Goal: Transaction & Acquisition: Purchase product/service

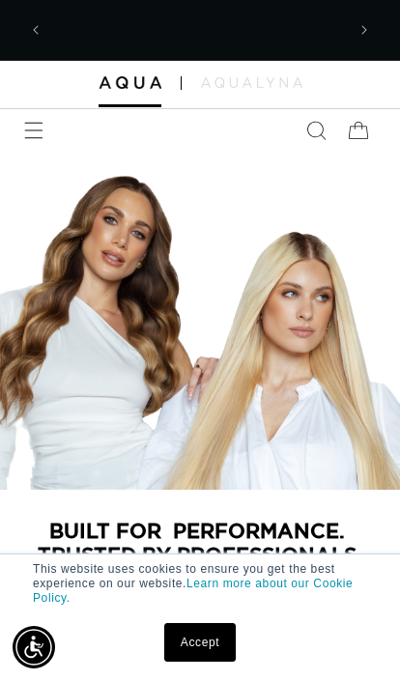
scroll to position [0, 294]
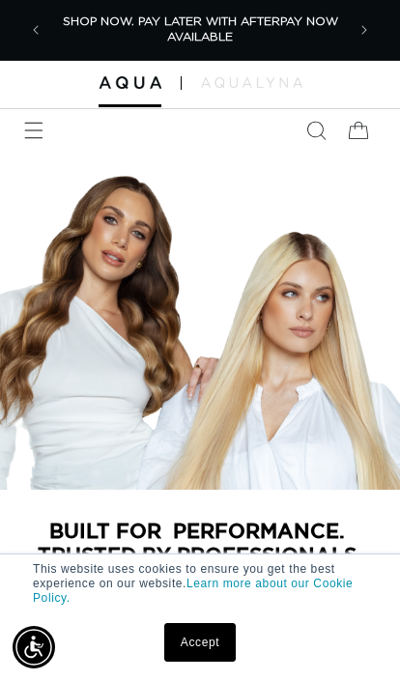
click at [202, 629] on link "Accept" at bounding box center [199, 642] width 71 height 39
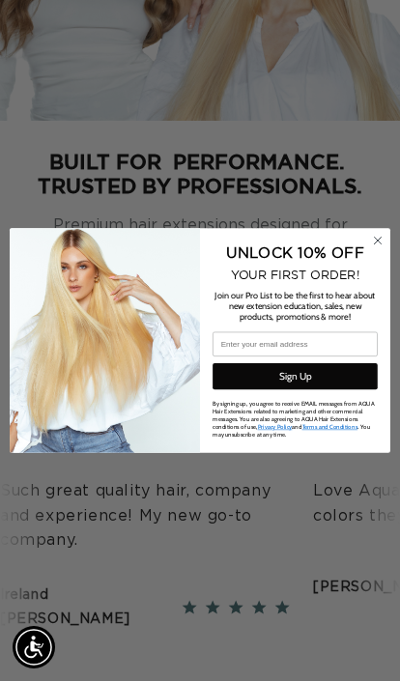
scroll to position [418, 0]
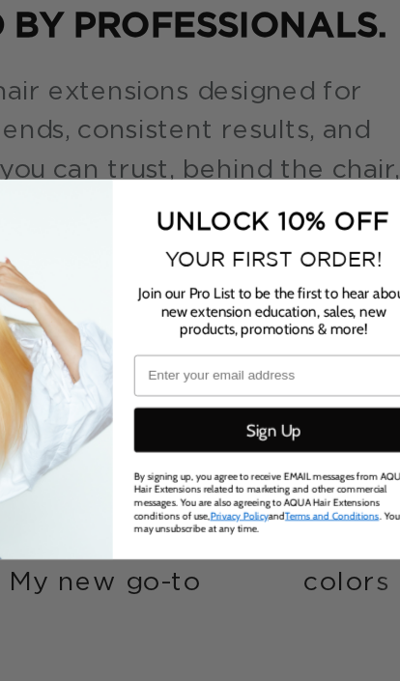
click at [213, 332] on input "Email" at bounding box center [295, 344] width 165 height 24
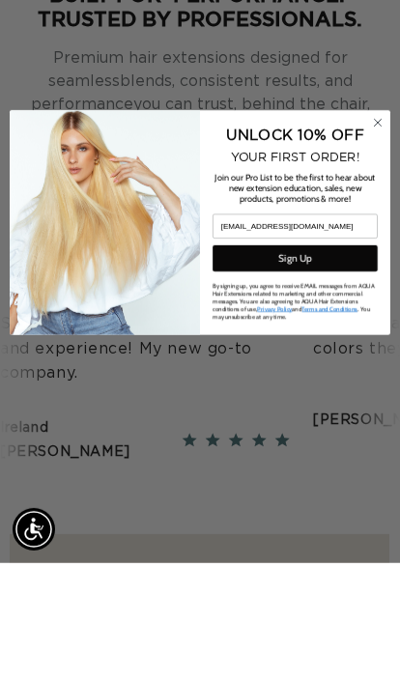
scroll to position [0, 0]
type input "maryhagerstrom@hotmail.com"
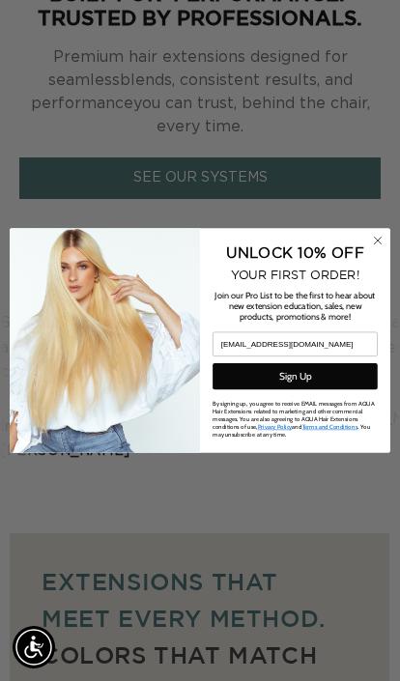
click at [340, 389] on button "Sign Up" at bounding box center [295, 376] width 165 height 26
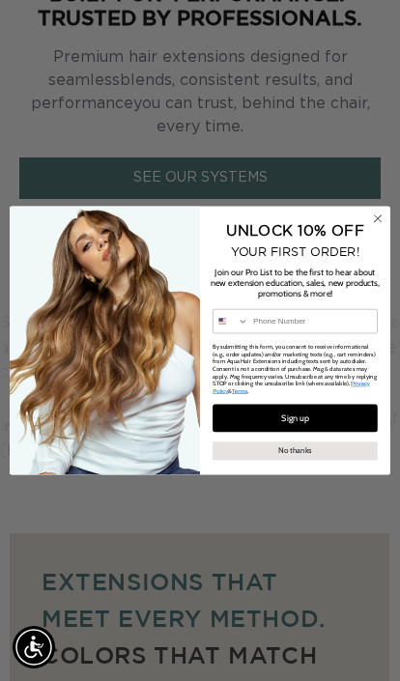
scroll to position [589, 0]
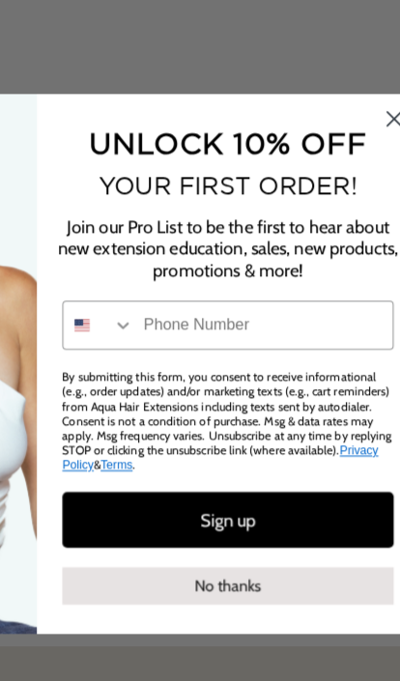
click at [248, 309] on input "Phone Number" at bounding box center [312, 320] width 129 height 23
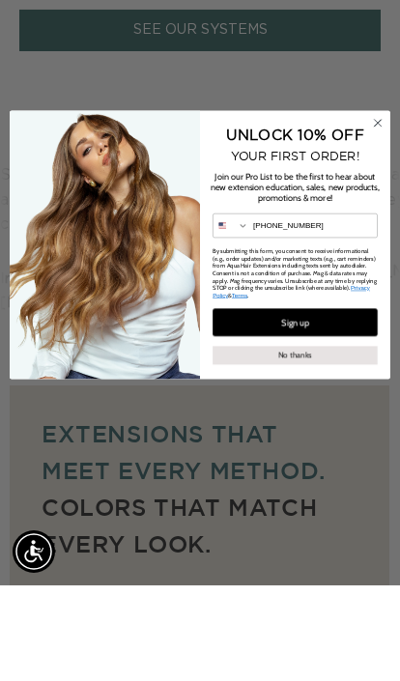
scroll to position [0, 294]
type input "920-660-3438"
click at [354, 404] on button "Sign up" at bounding box center [295, 418] width 165 height 28
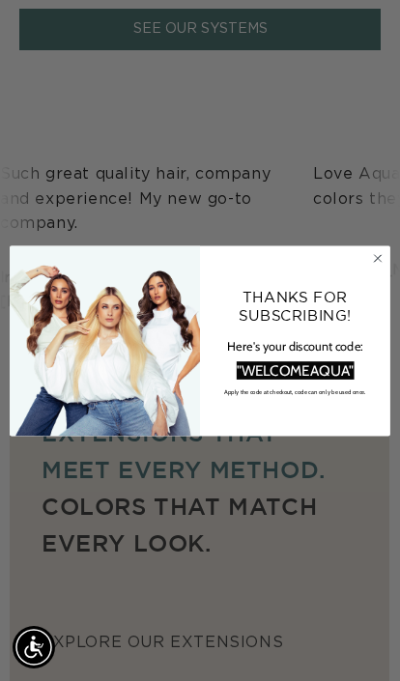
click at [386, 267] on circle "Close dialog" at bounding box center [378, 258] width 16 height 16
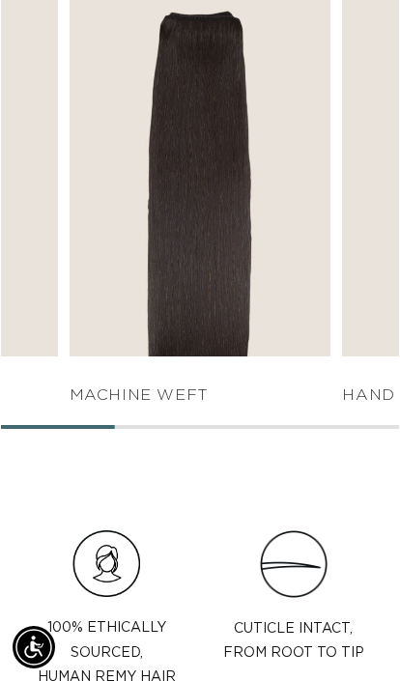
scroll to position [0, 0]
click at [176, 313] on link "SHOP NOW" at bounding box center [200, 318] width 239 height 37
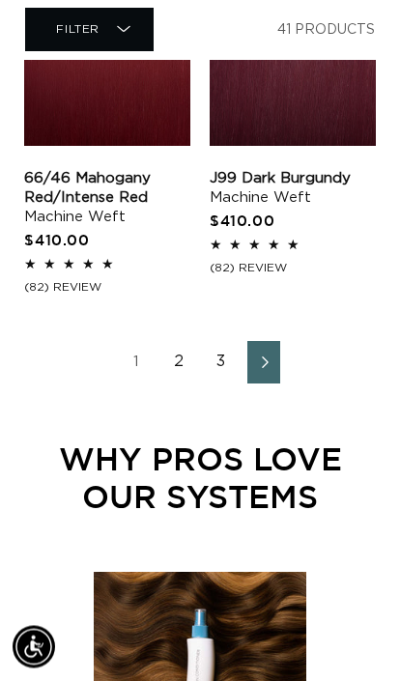
scroll to position [3173, 0]
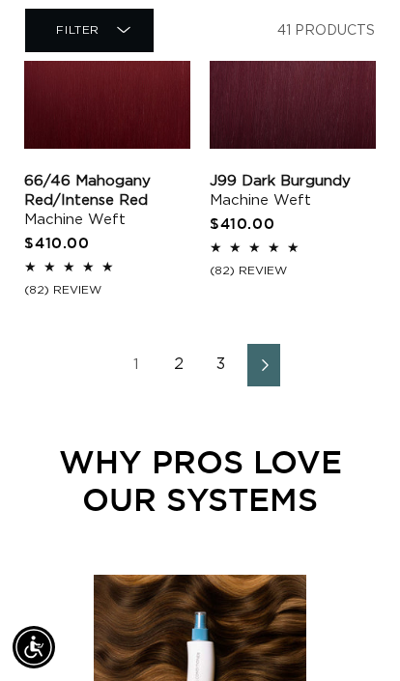
click at [268, 354] on span "Next page" at bounding box center [264, 365] width 13 height 23
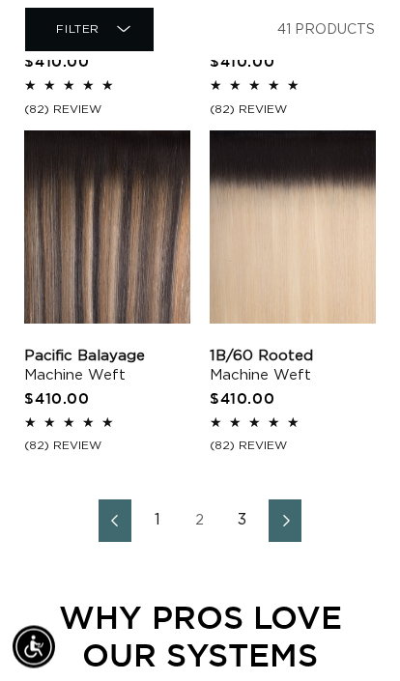
scroll to position [2951, 0]
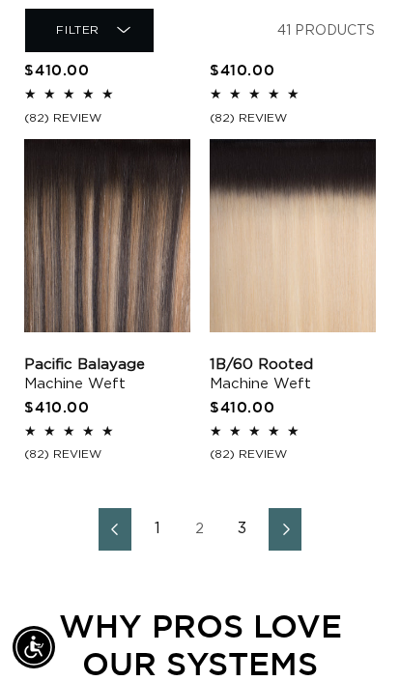
click at [294, 528] on icon "Next page" at bounding box center [285, 529] width 23 height 13
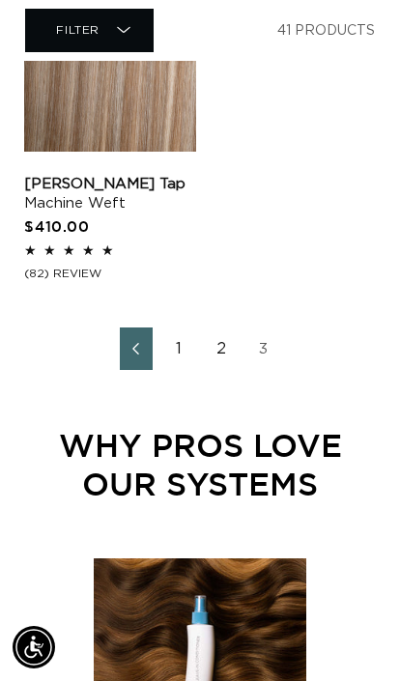
scroll to position [2102, 0]
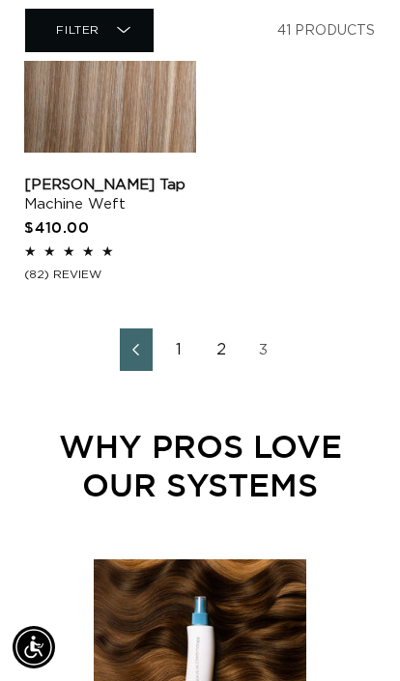
click at [264, 343] on link "3" at bounding box center [263, 350] width 33 height 43
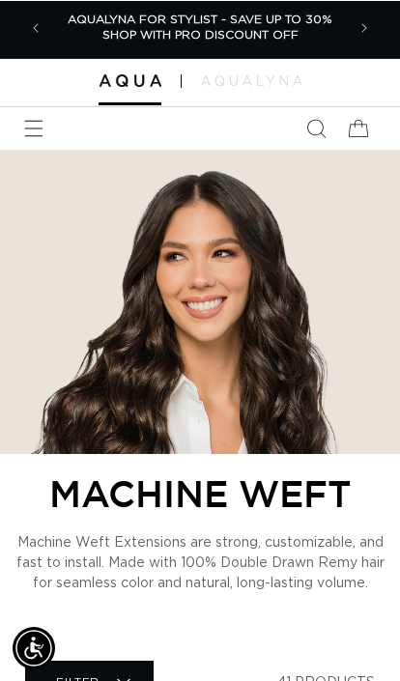
scroll to position [2, 0]
